Goal: Task Accomplishment & Management: Use online tool/utility

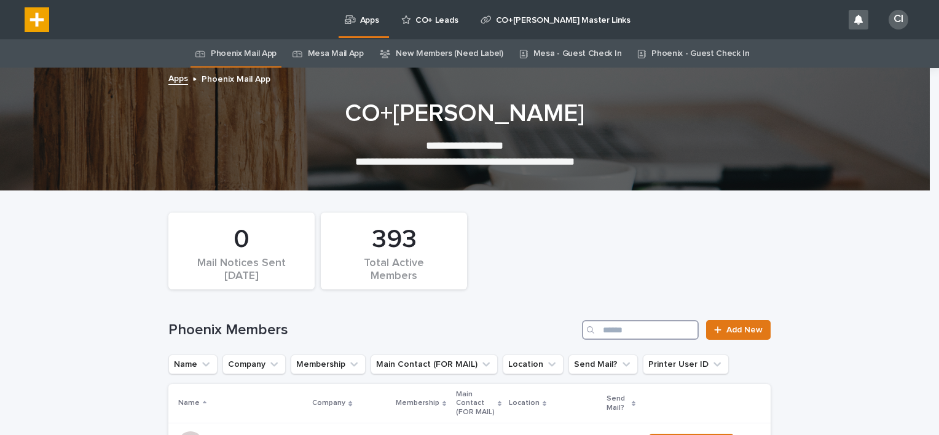
click at [649, 332] on input "Search" at bounding box center [640, 330] width 117 height 20
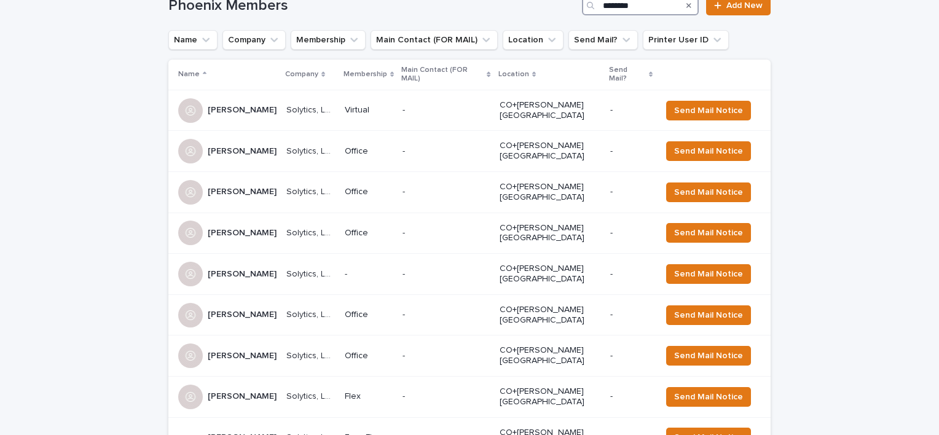
scroll to position [330, 0]
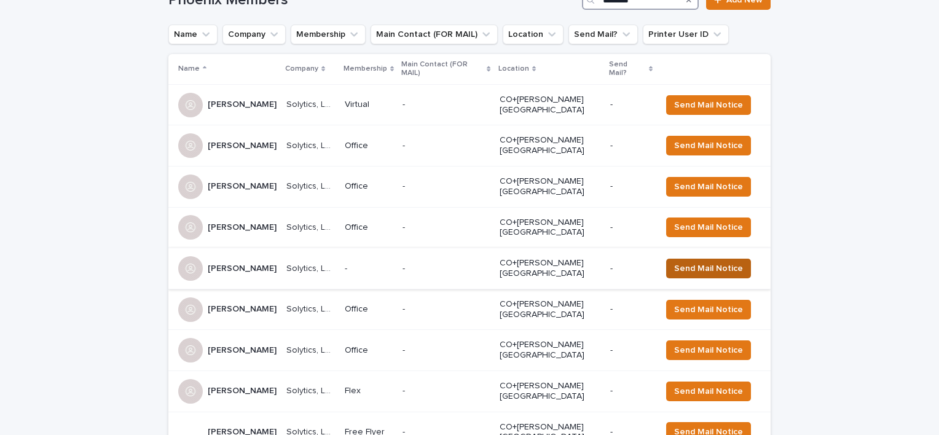
type input "********"
click at [700, 262] on span "Send Mail Notice" at bounding box center [708, 268] width 69 height 12
